Goal: Task Accomplishment & Management: Manage account settings

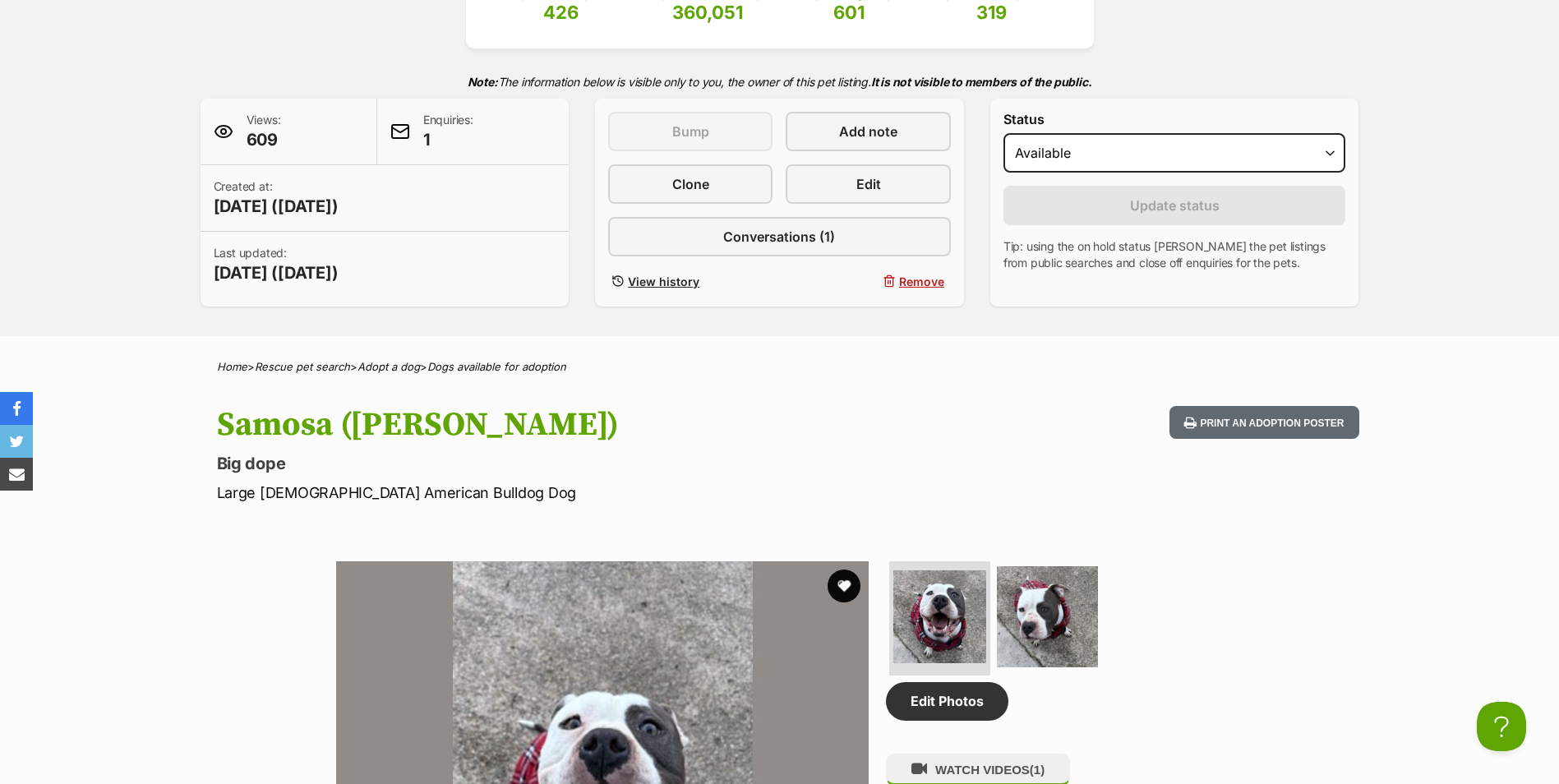
scroll to position [82, 0]
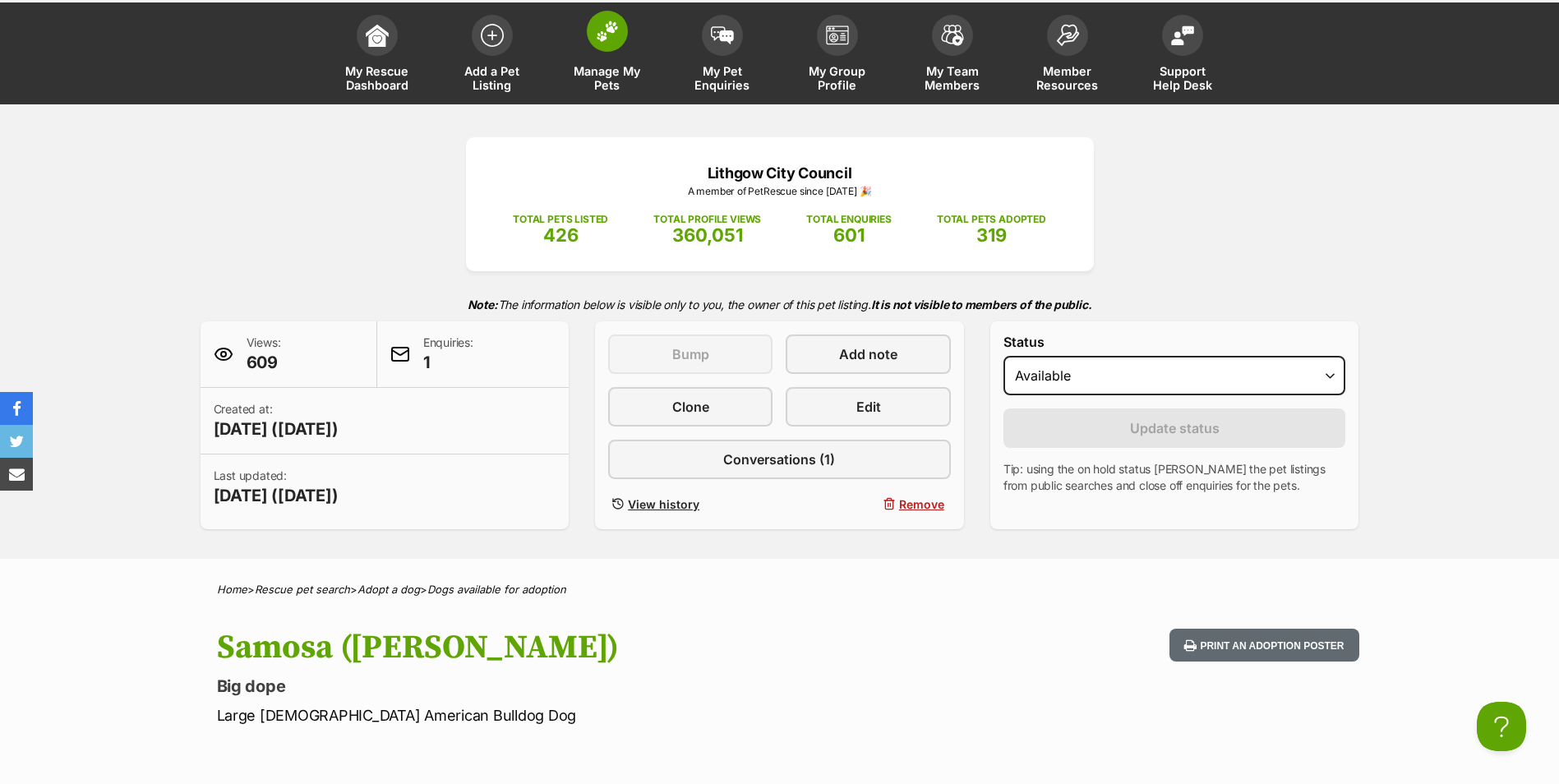
click at [623, 21] on span at bounding box center [607, 30] width 41 height 41
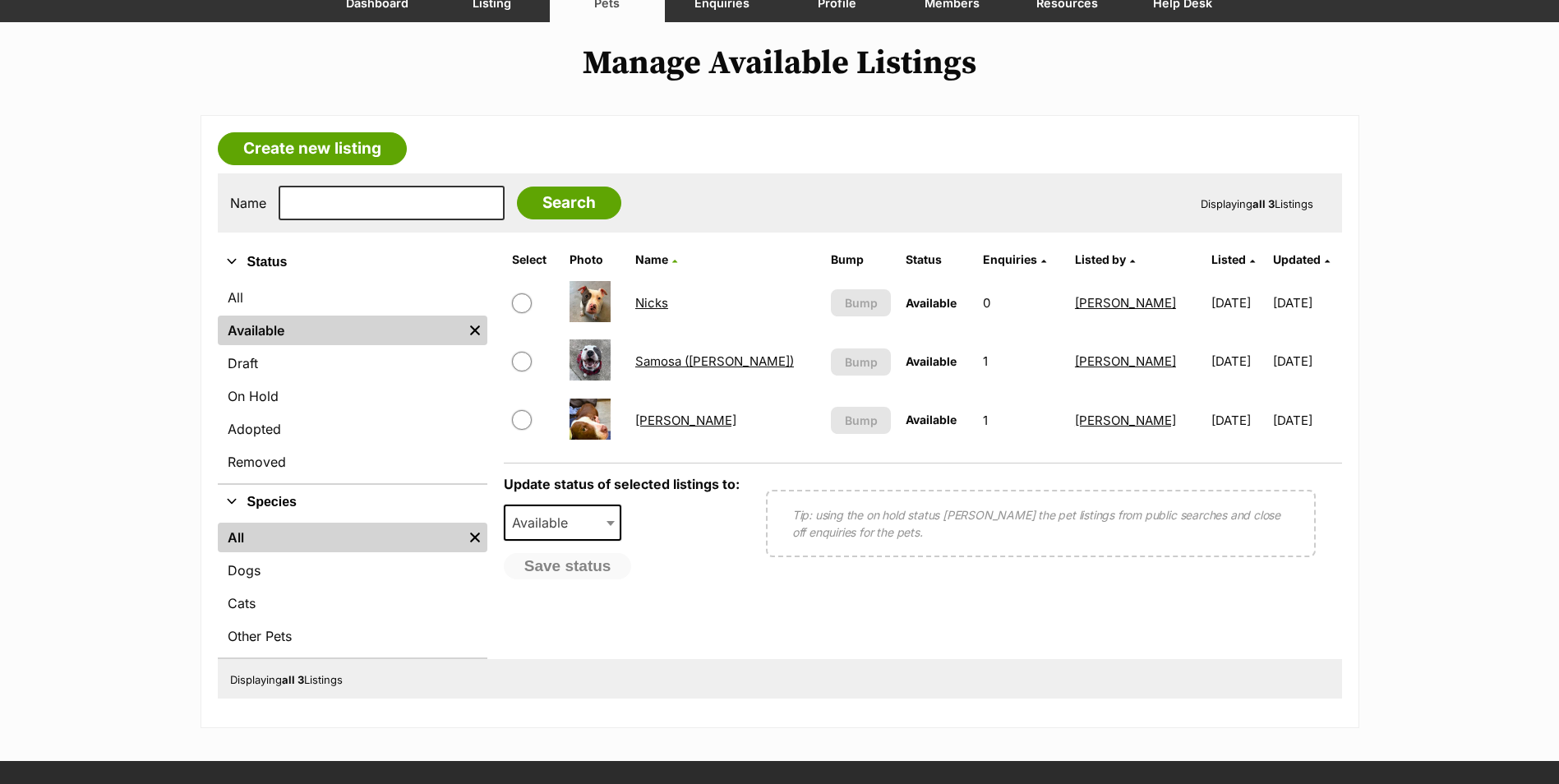
click at [523, 420] on input "checkbox" at bounding box center [521, 419] width 20 height 20
checkbox input "true"
click at [522, 309] on input "checkbox" at bounding box center [521, 303] width 20 height 20
checkbox input "true"
click at [575, 529] on span "Available" at bounding box center [545, 523] width 79 height 23
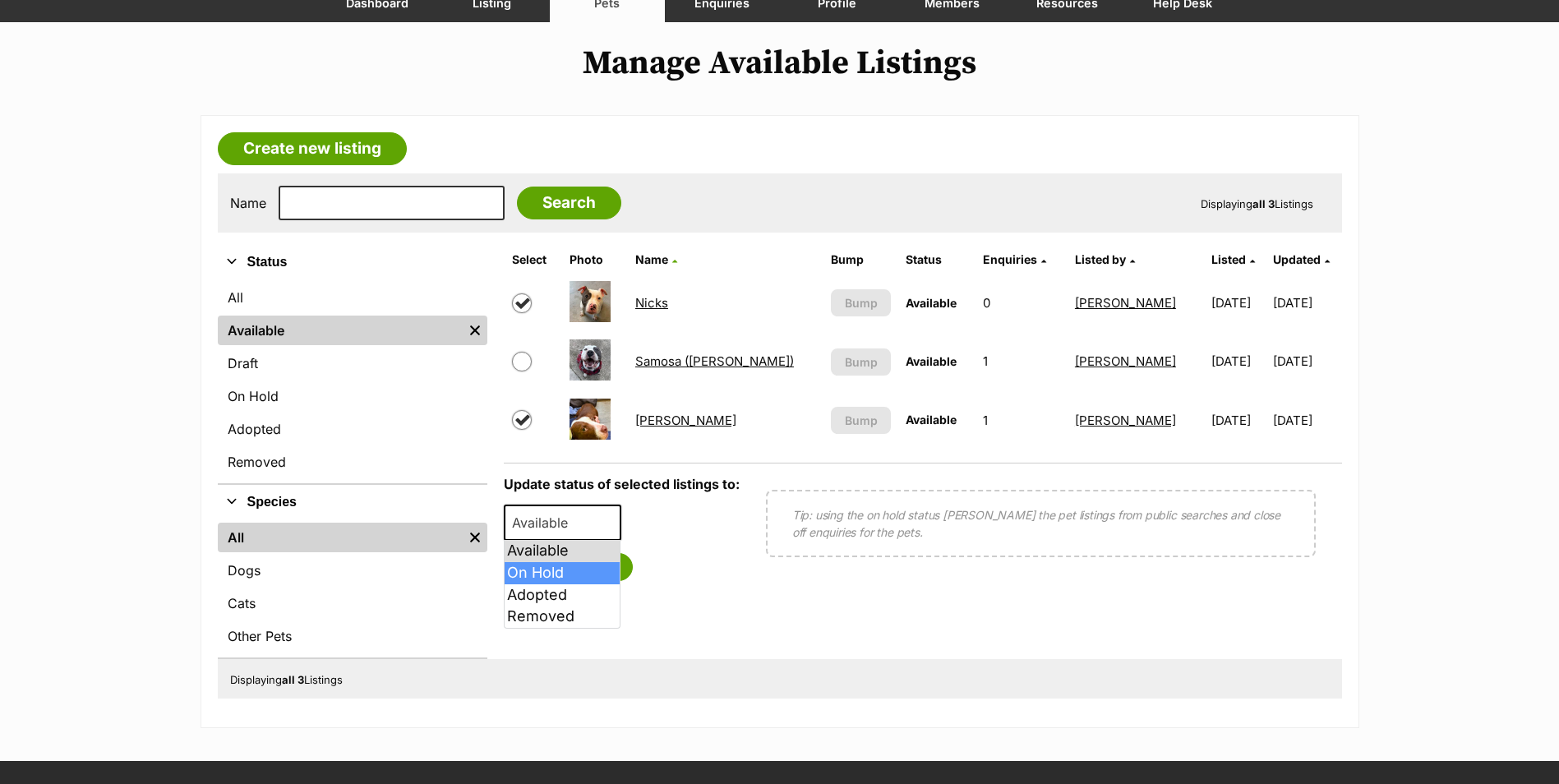
select select "on_hold"
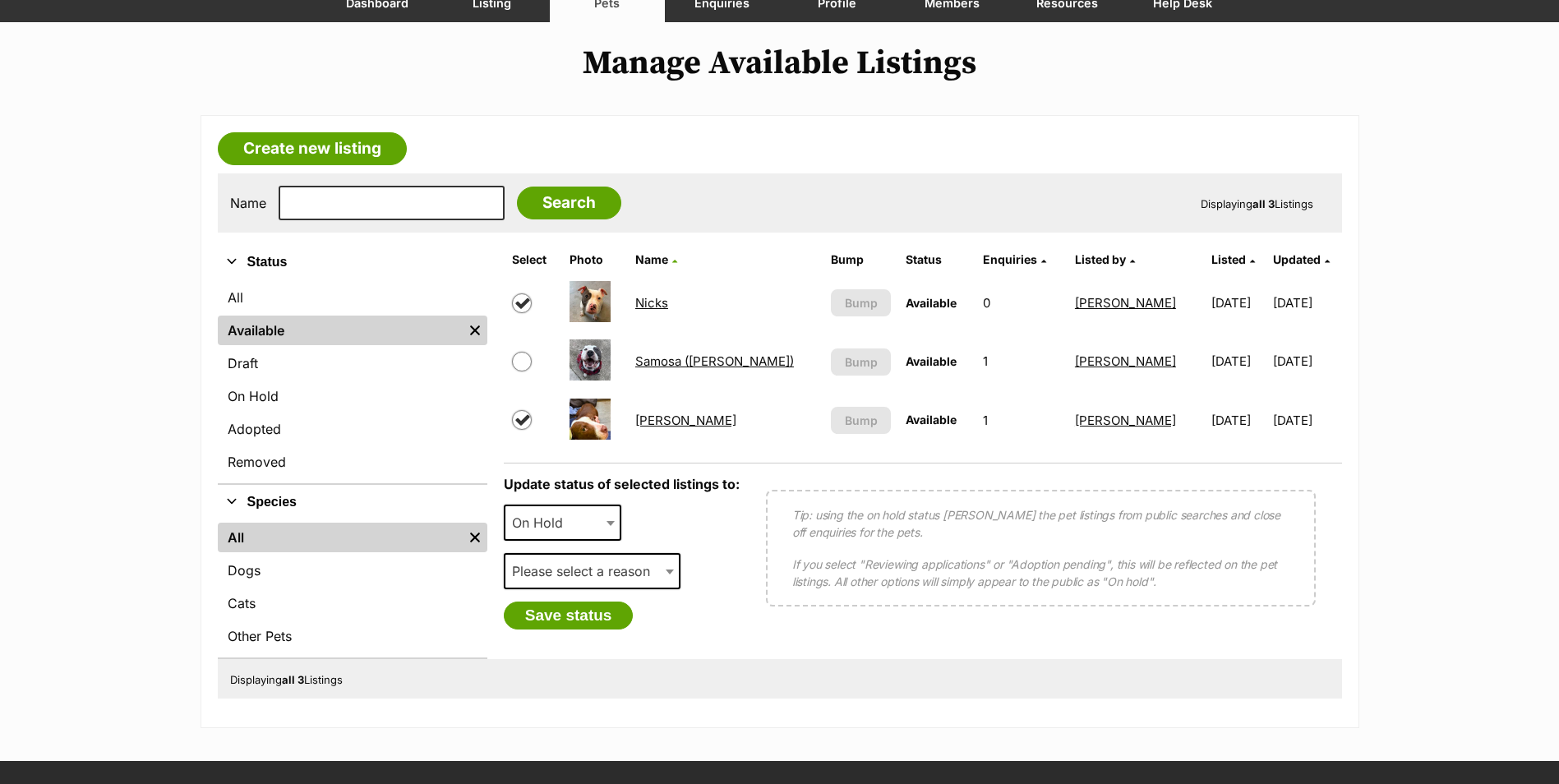
click at [567, 568] on span "Please select a reason" at bounding box center [585, 570] width 161 height 23
click at [584, 573] on span "Medical reasons" at bounding box center [567, 570] width 124 height 23
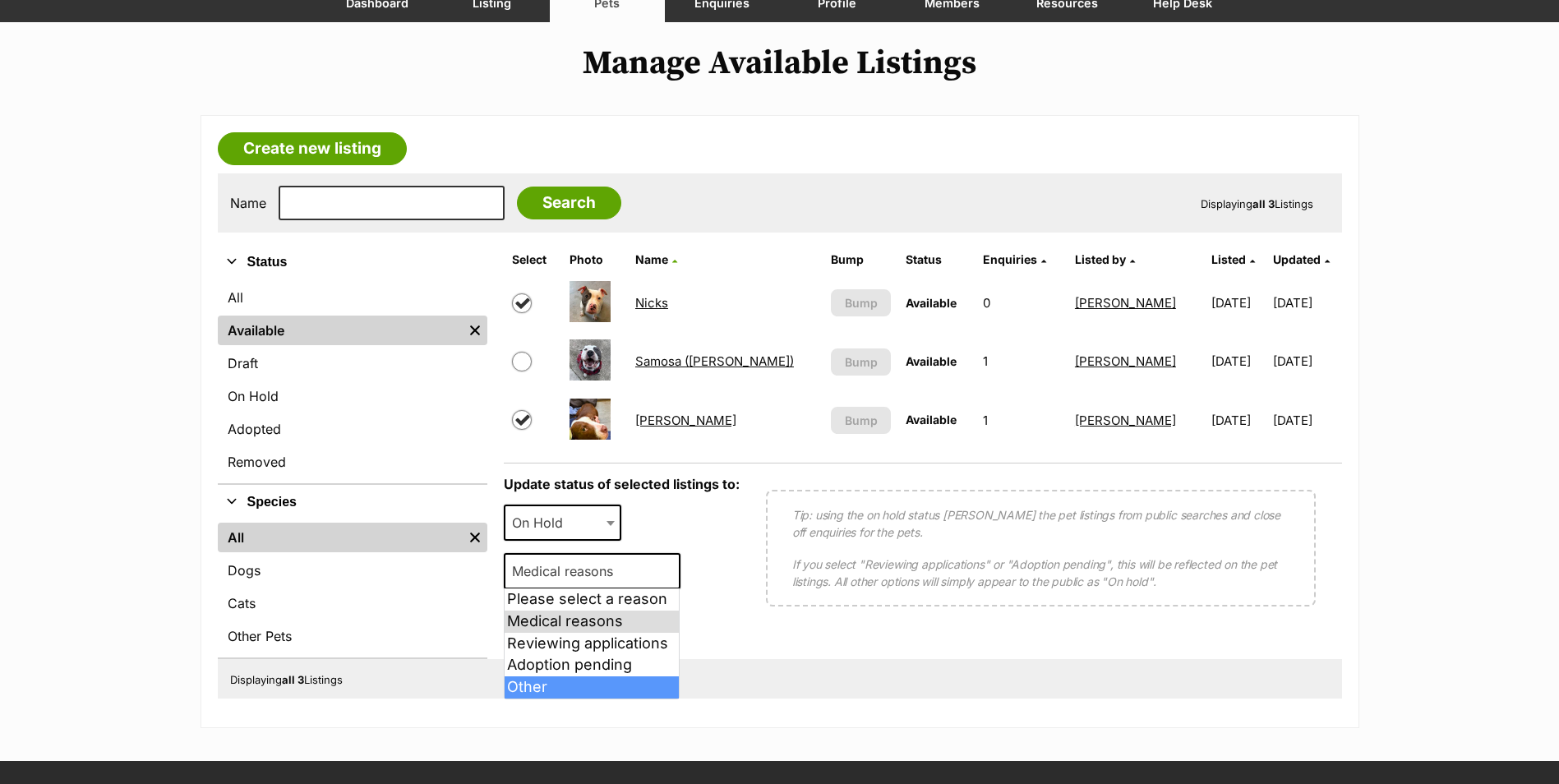
select select "other"
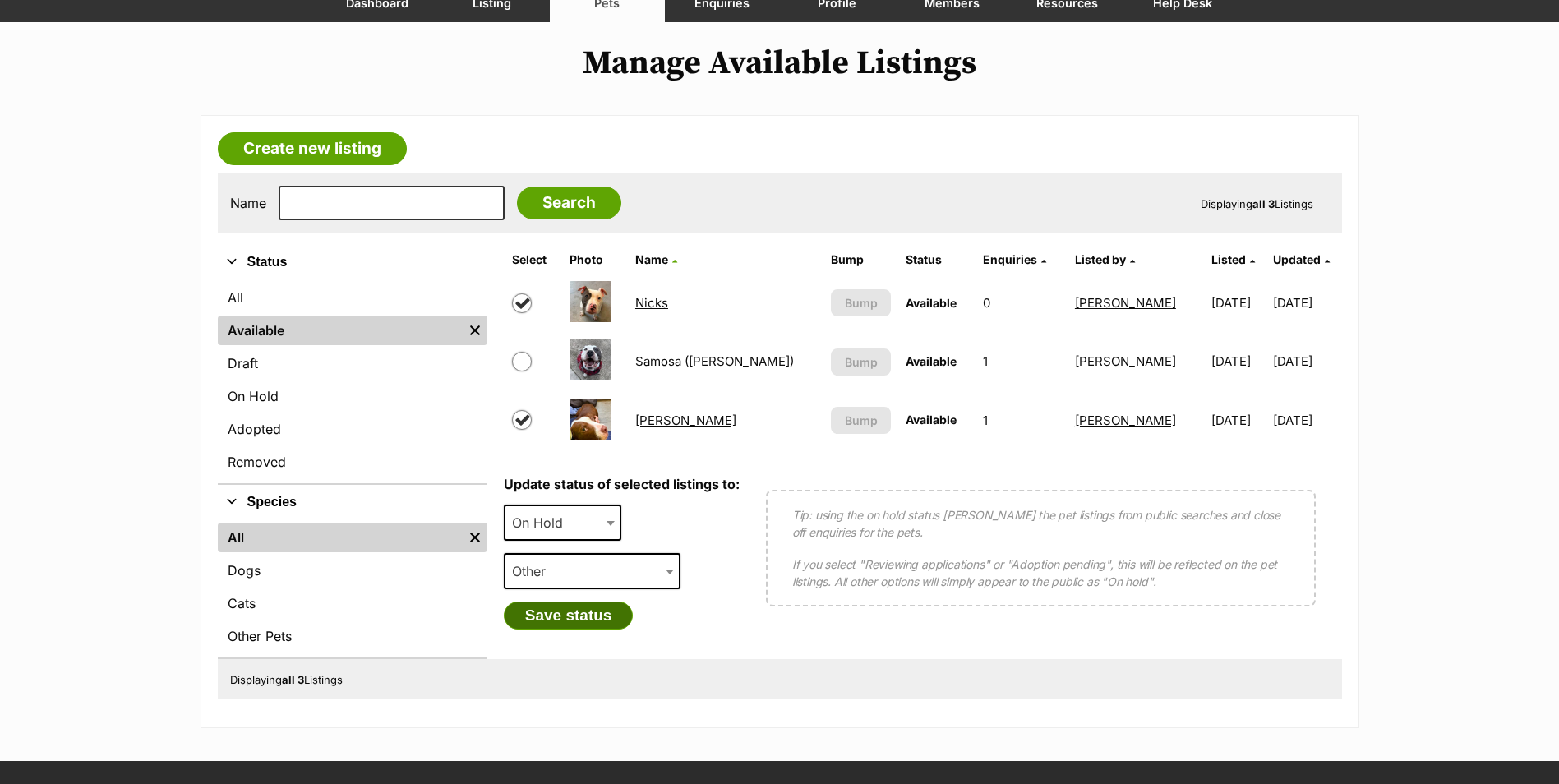
click at [559, 623] on button "Save status" at bounding box center [569, 616] width 130 height 28
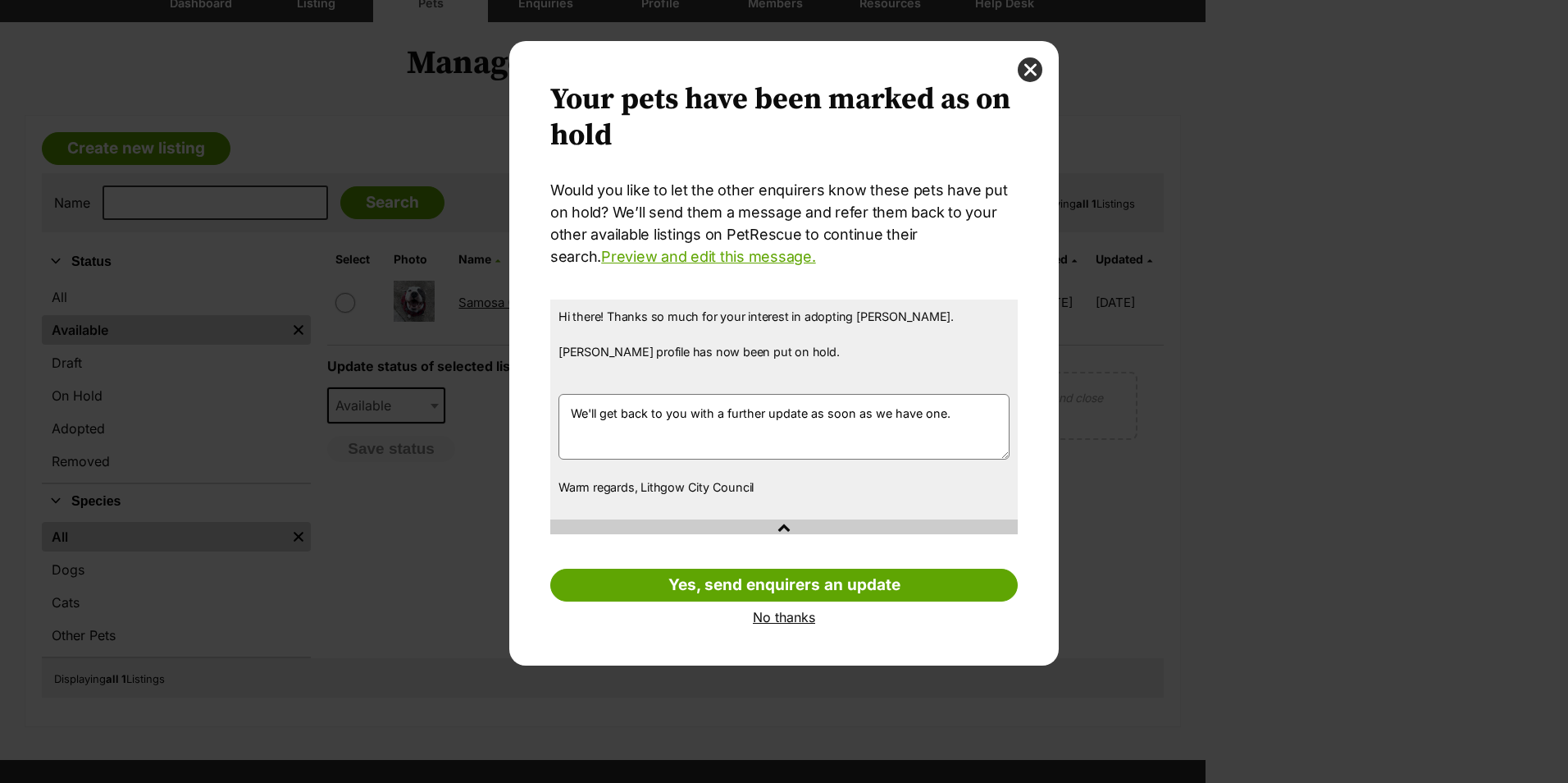
click at [774, 620] on link "No thanks" at bounding box center [784, 617] width 467 height 15
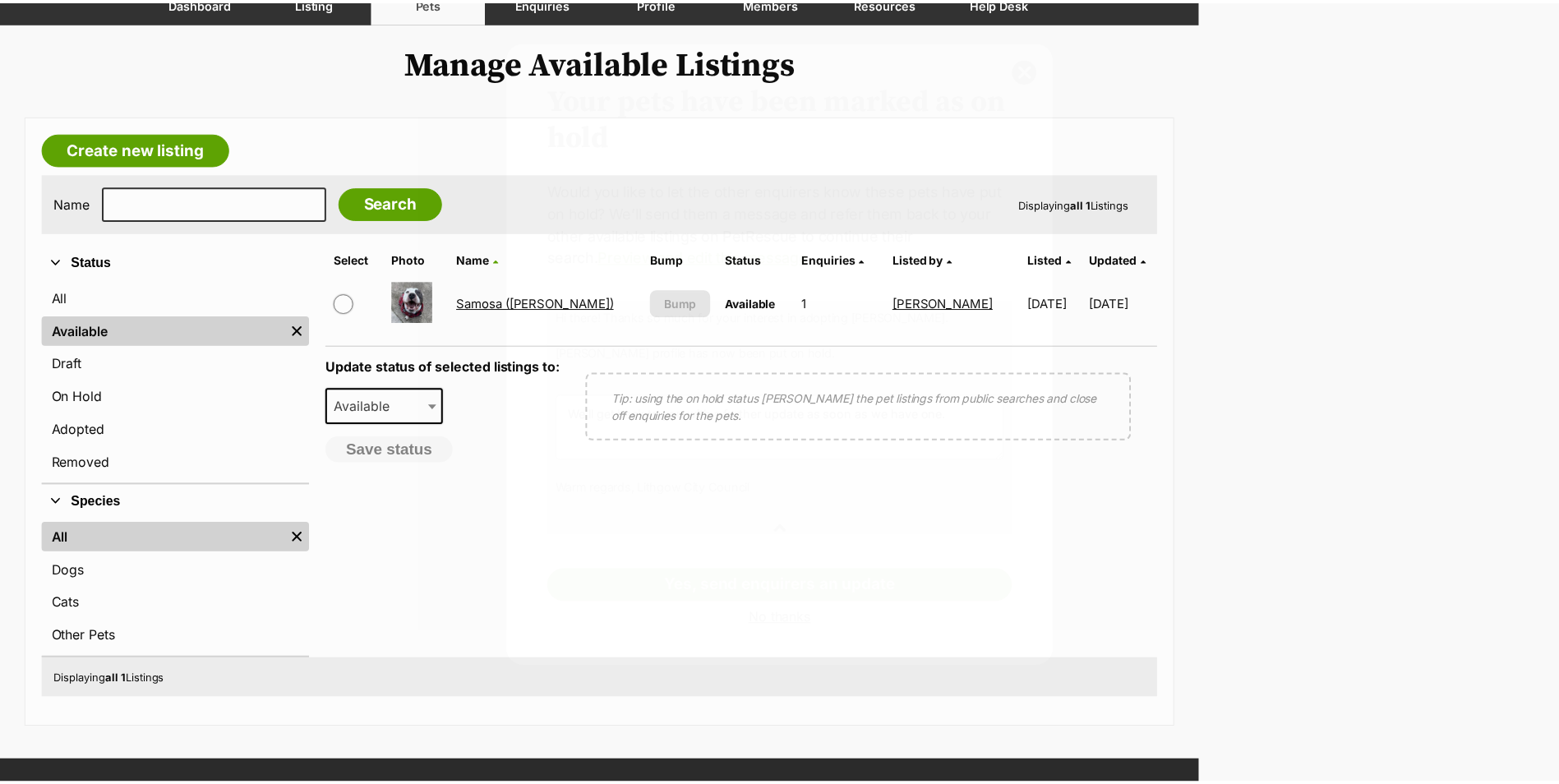
scroll to position [164, 0]
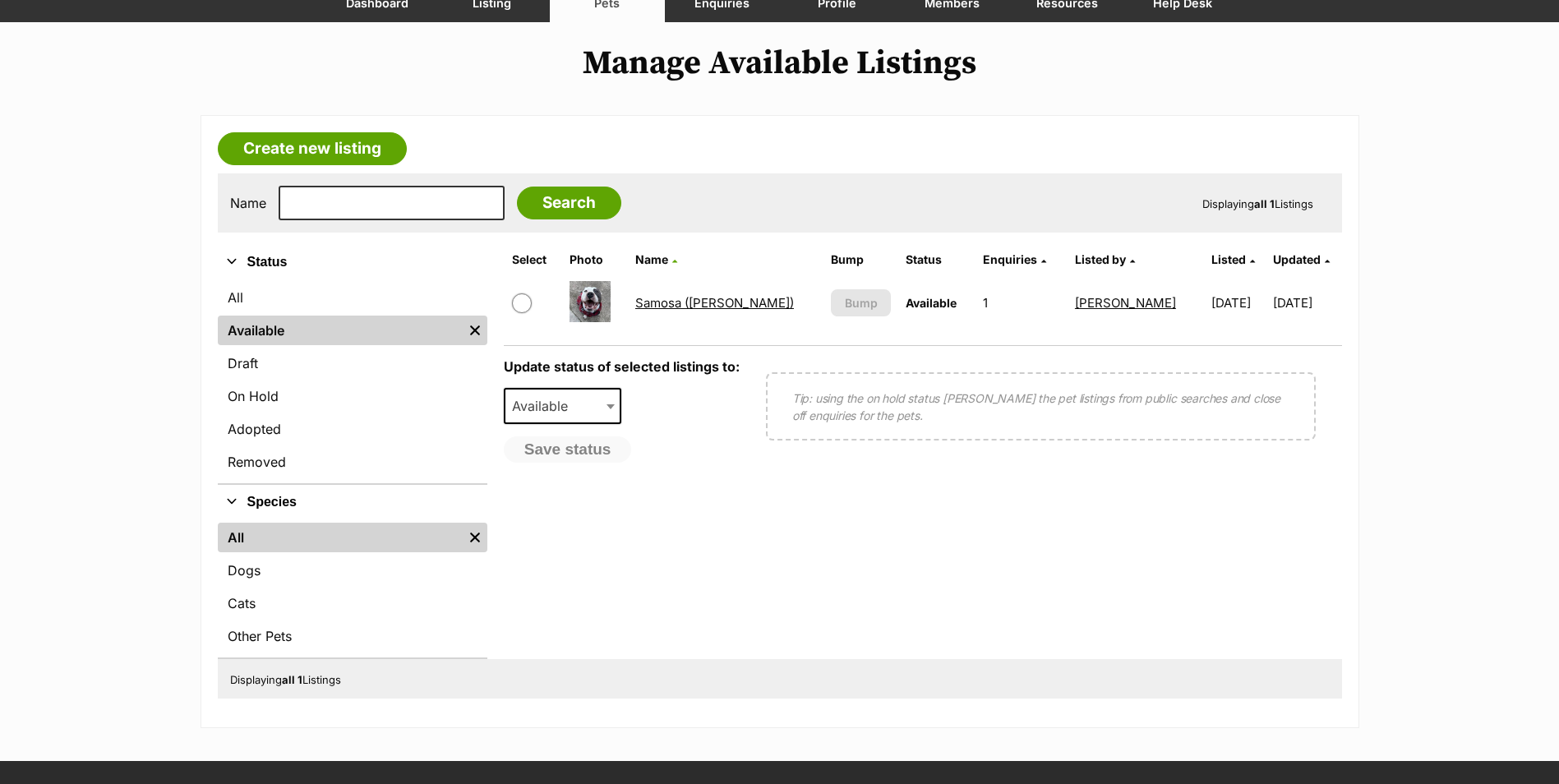
click at [700, 305] on link "Samosa ([PERSON_NAME])" at bounding box center [714, 303] width 159 height 16
